Goal: Find specific page/section: Find specific page/section

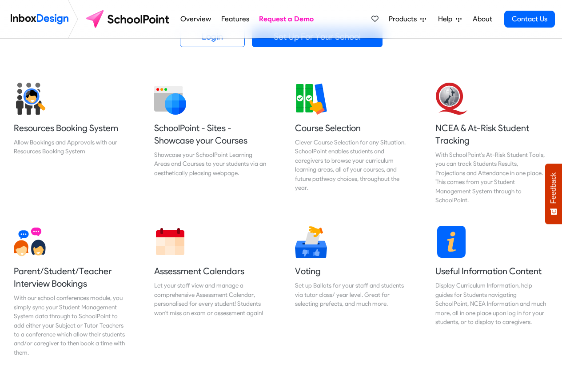
scroll to position [373, 0]
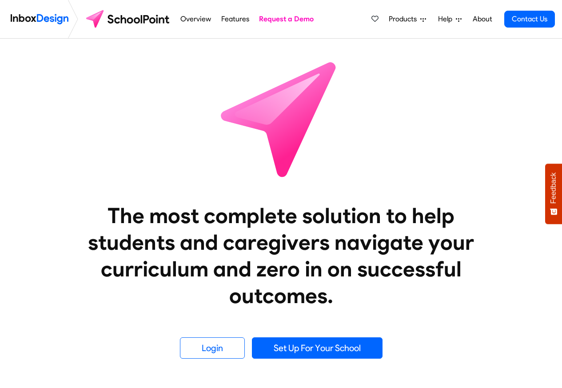
click at [409, 19] on span "Products" at bounding box center [405, 19] width 32 height 11
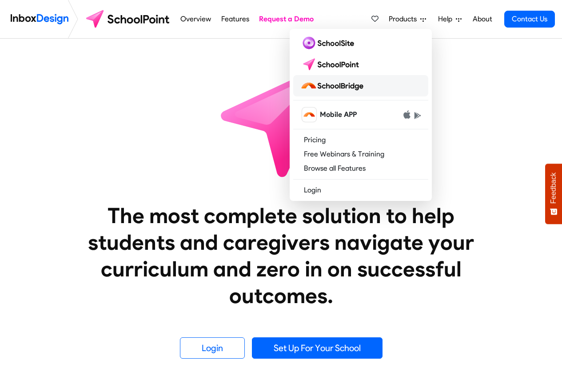
click at [344, 86] on img at bounding box center [333, 86] width 67 height 14
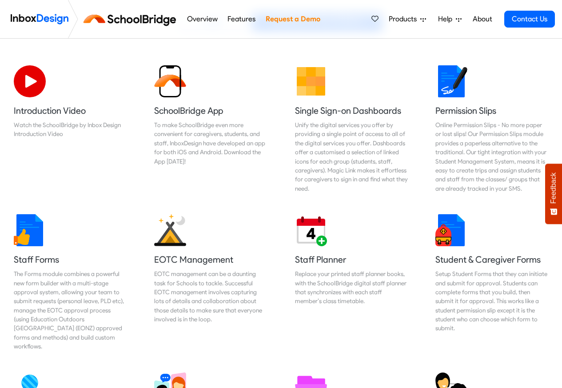
scroll to position [213, 0]
